Goal: Complete application form: Complete application form

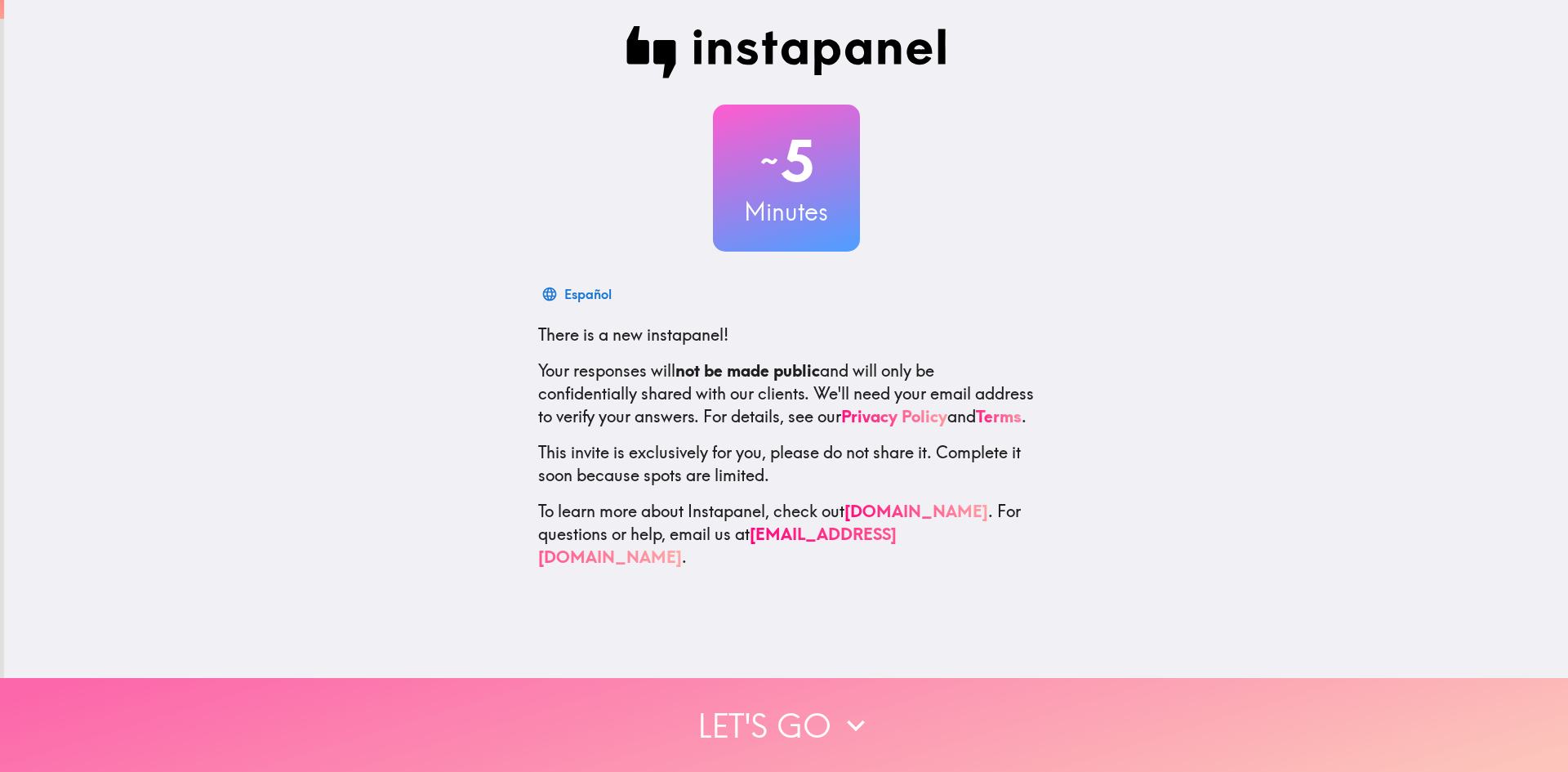
click at [754, 701] on button "Let's go" at bounding box center [784, 725] width 1568 height 94
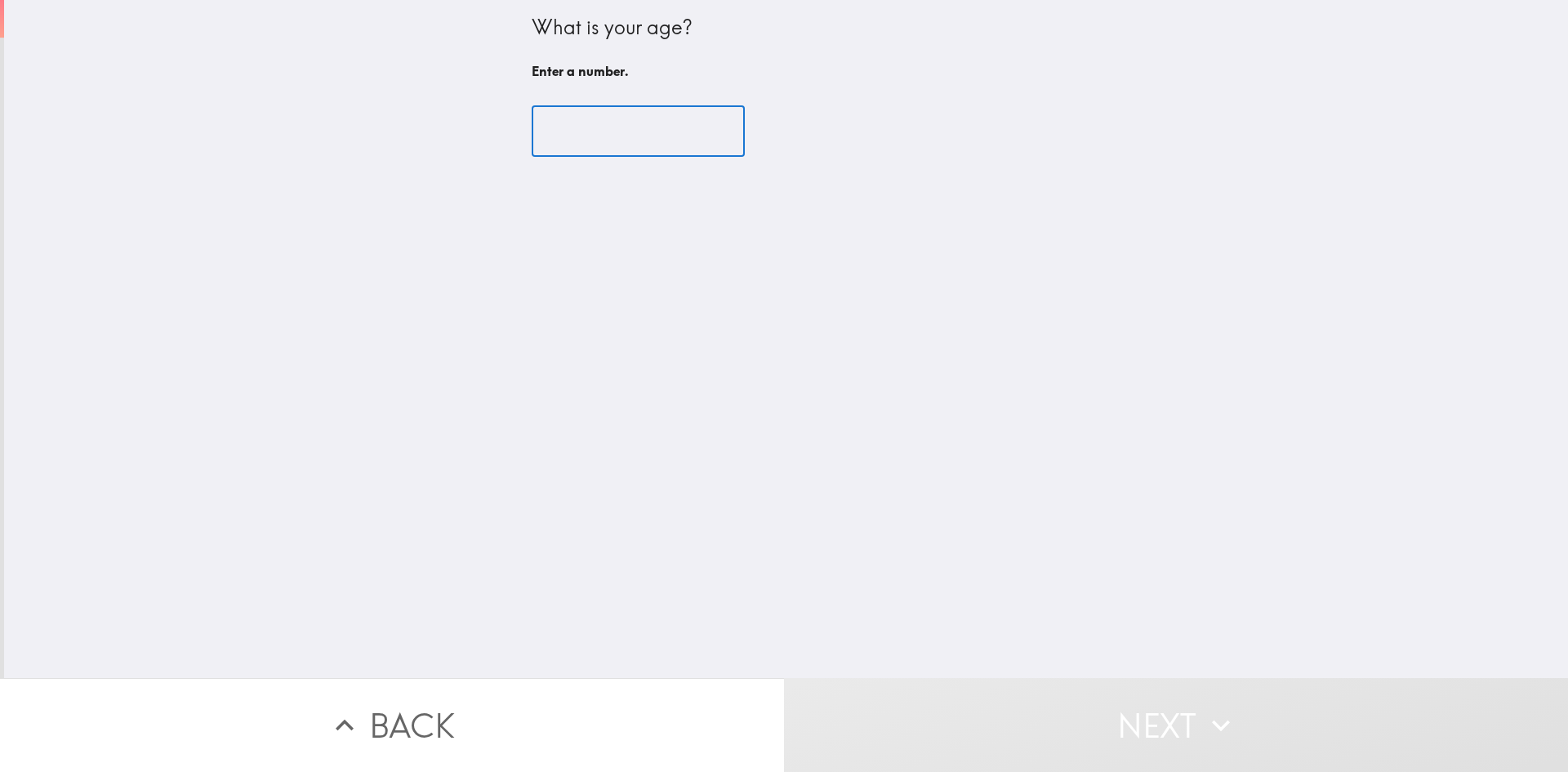
click at [665, 121] on input "number" at bounding box center [638, 132] width 213 height 51
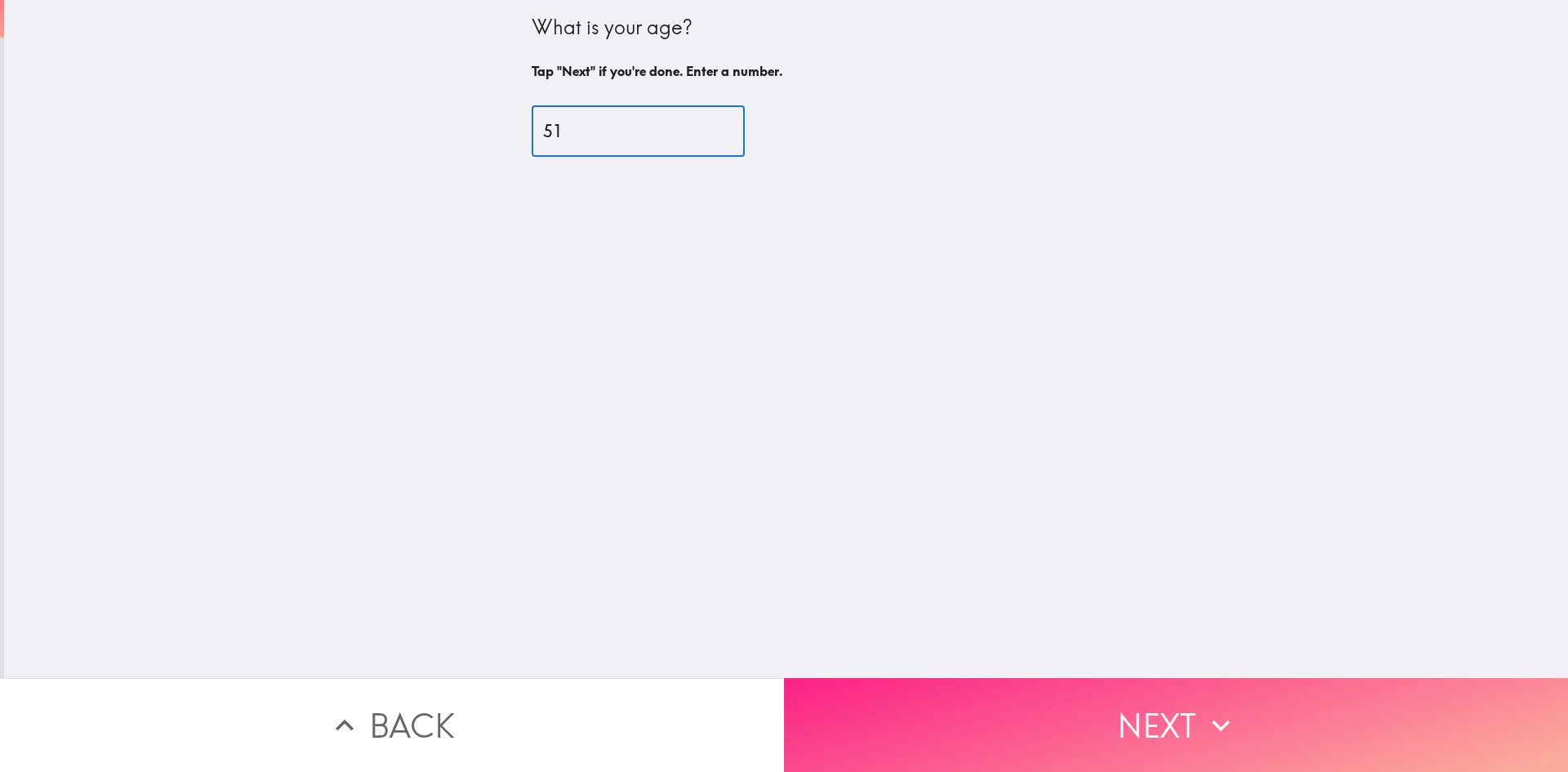
type input "51"
click at [1228, 707] on icon "button" at bounding box center [1221, 725] width 36 height 36
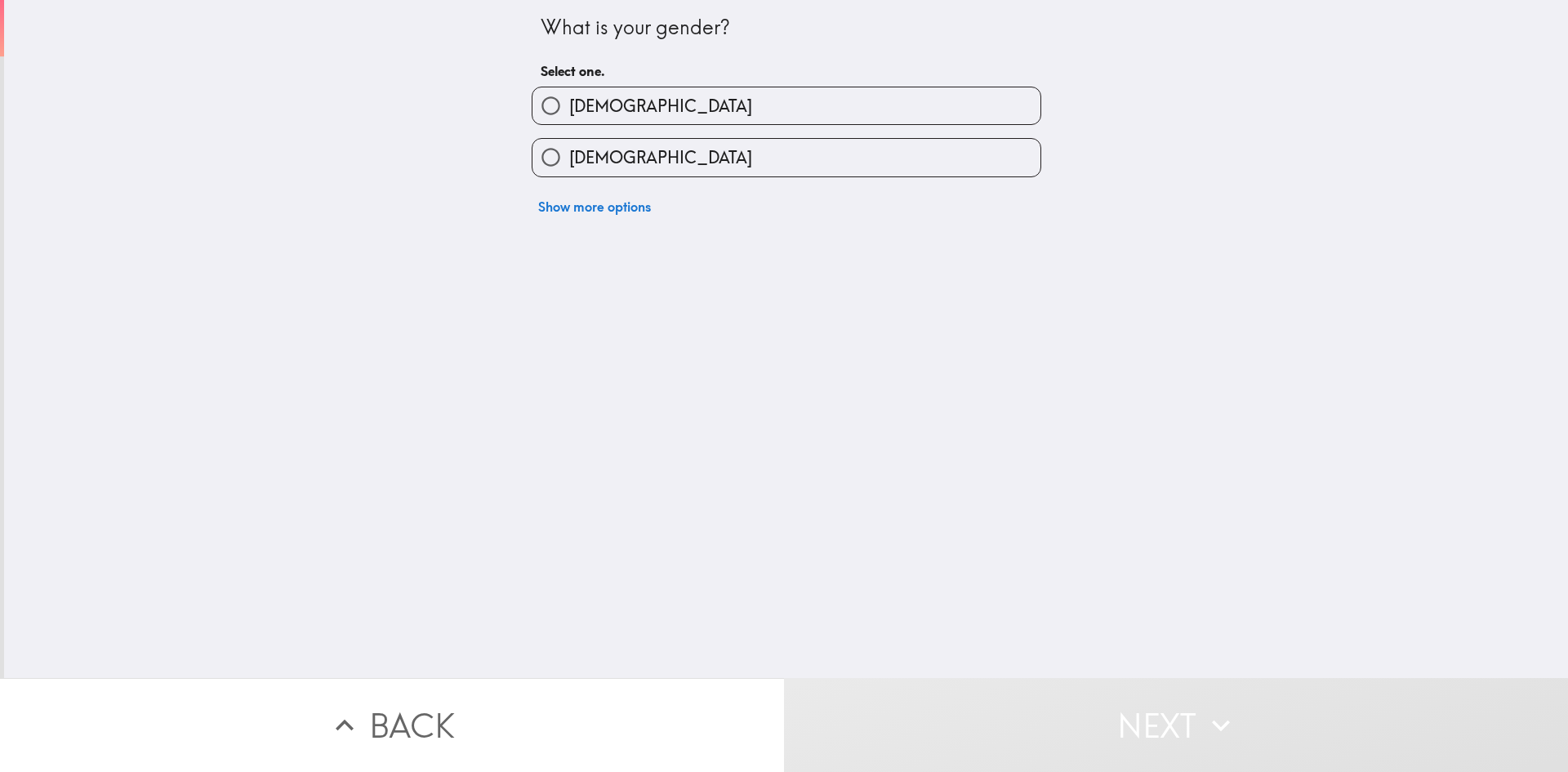
click at [600, 140] on label "[DEMOGRAPHIC_DATA]" at bounding box center [786, 156] width 508 height 36
click at [569, 140] on input "[DEMOGRAPHIC_DATA]" at bounding box center [550, 156] width 36 height 36
radio input "true"
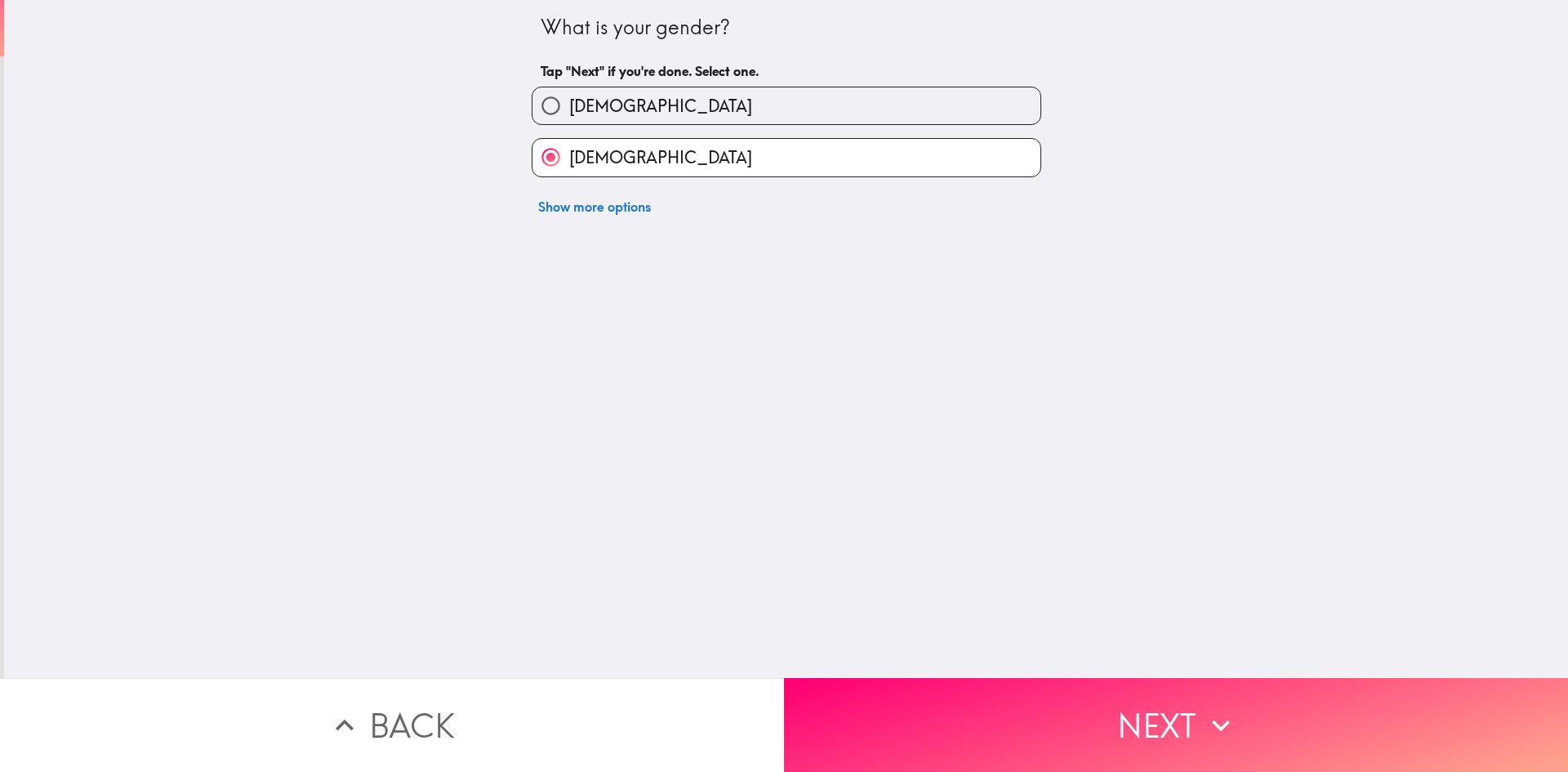
click at [1133, 704] on button "Next" at bounding box center [1175, 725] width 784 height 94
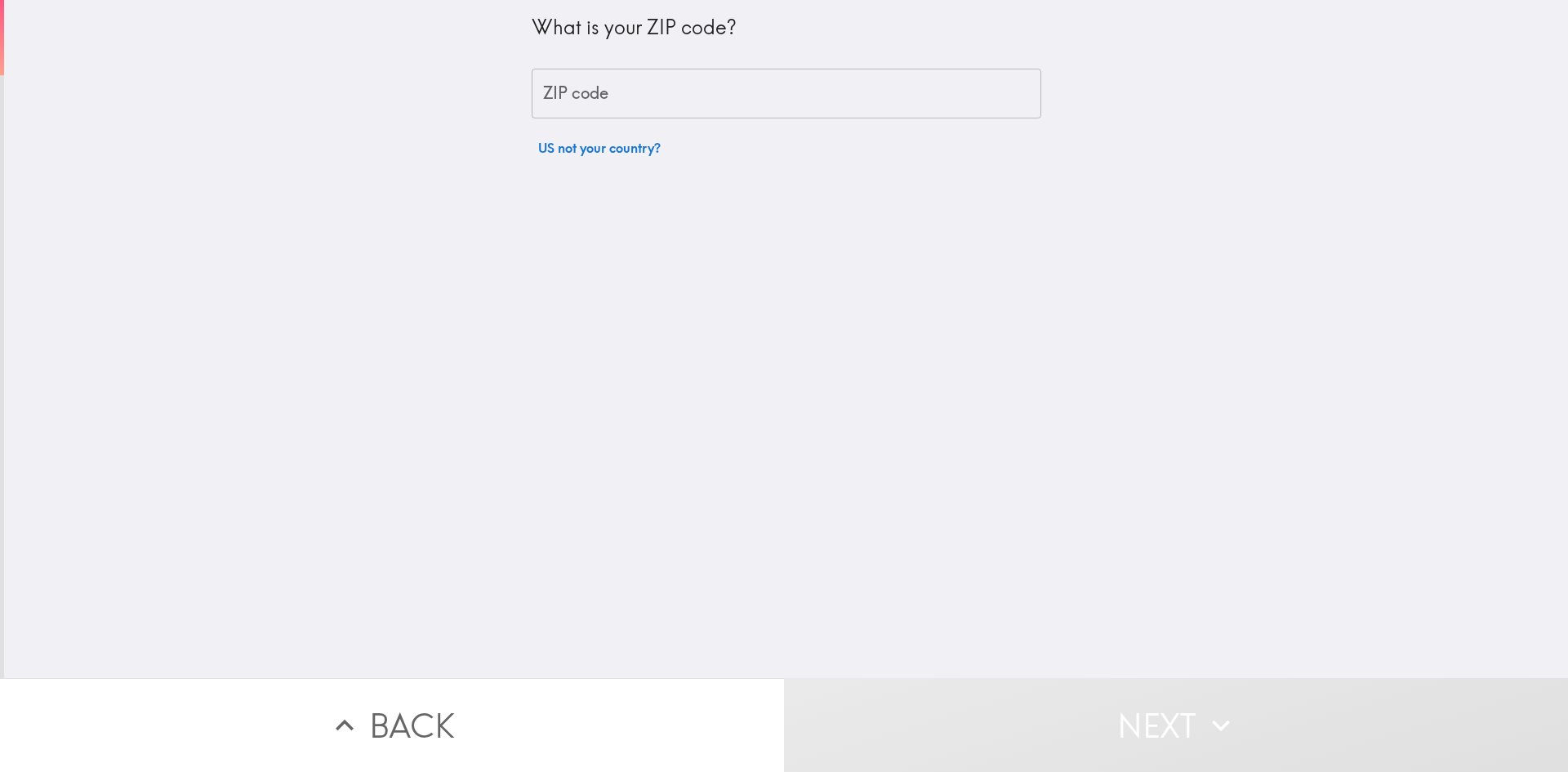
click at [658, 98] on input "ZIP code" at bounding box center [786, 94] width 510 height 51
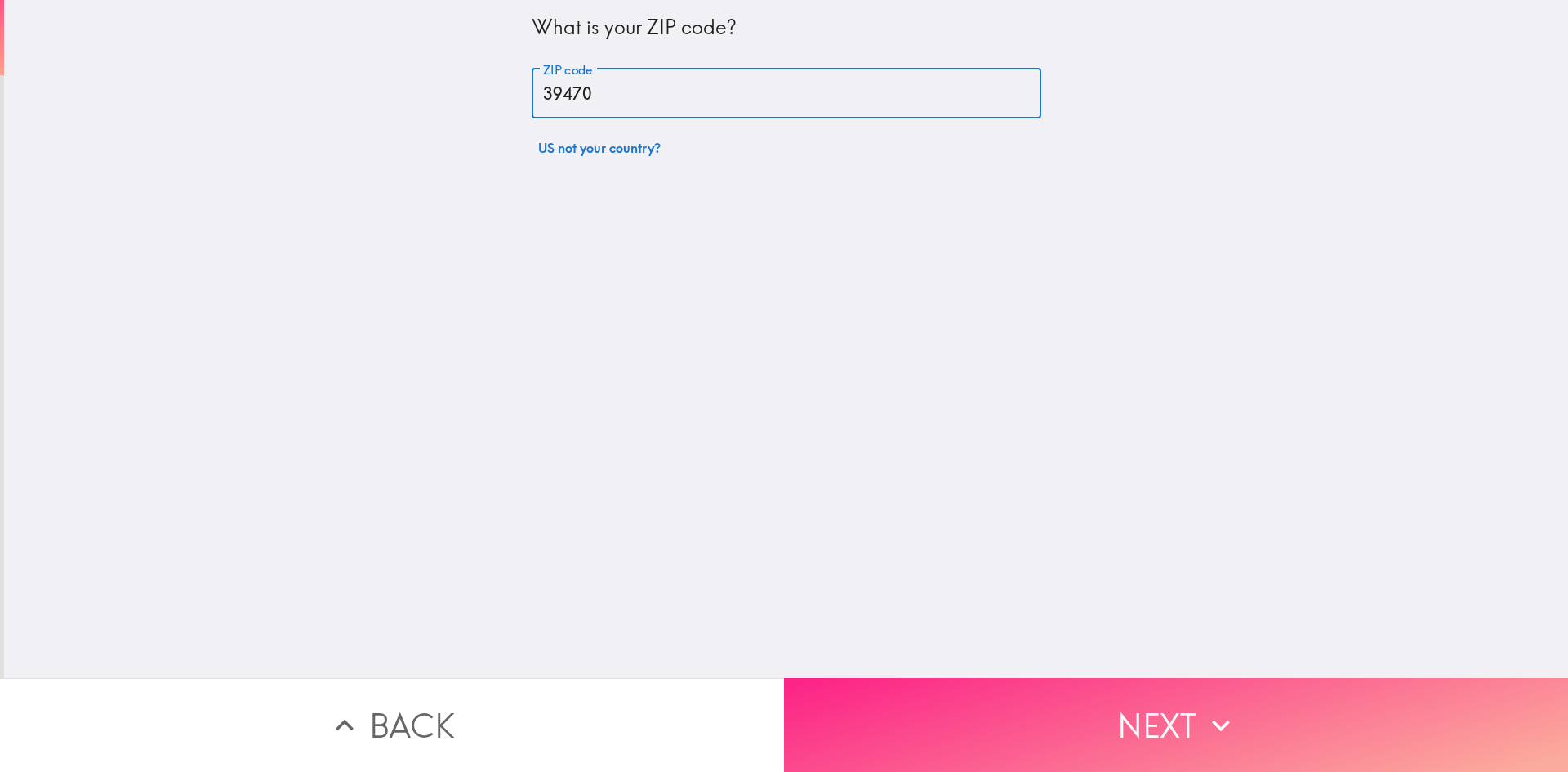
type input "39470"
click at [1221, 721] on icon "button" at bounding box center [1221, 725] width 36 height 36
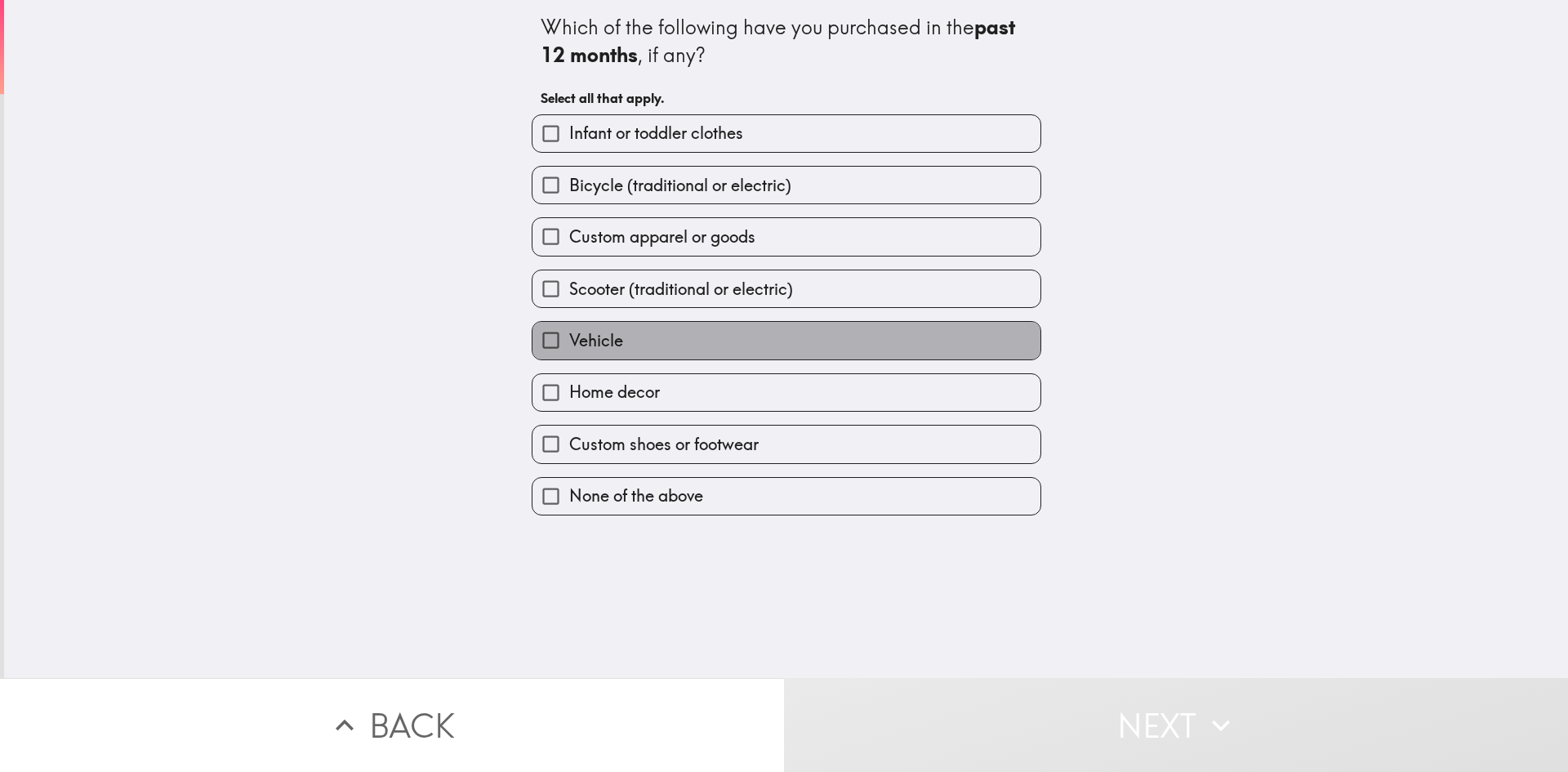
click at [596, 342] on span "Vehicle" at bounding box center [596, 340] width 54 height 23
click at [569, 342] on input "Vehicle" at bounding box center [550, 340] width 36 height 36
checkbox input "true"
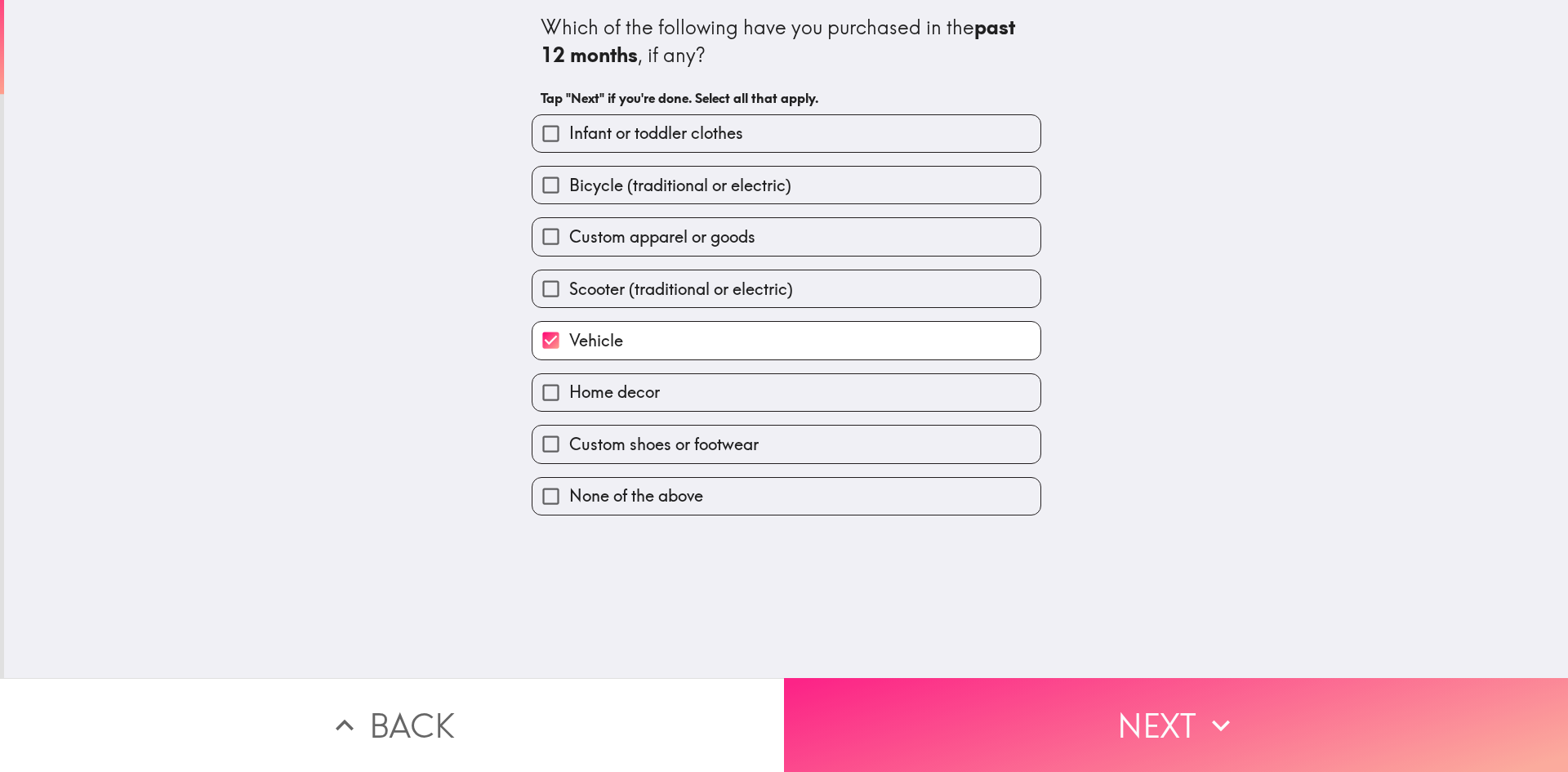
click at [1137, 731] on button "Next" at bounding box center [1175, 725] width 784 height 94
